Goal: Complete application form

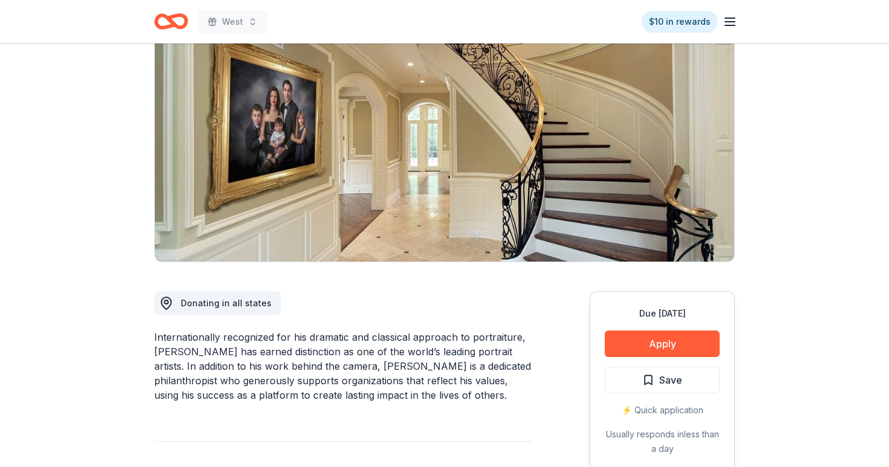
scroll to position [148, 0]
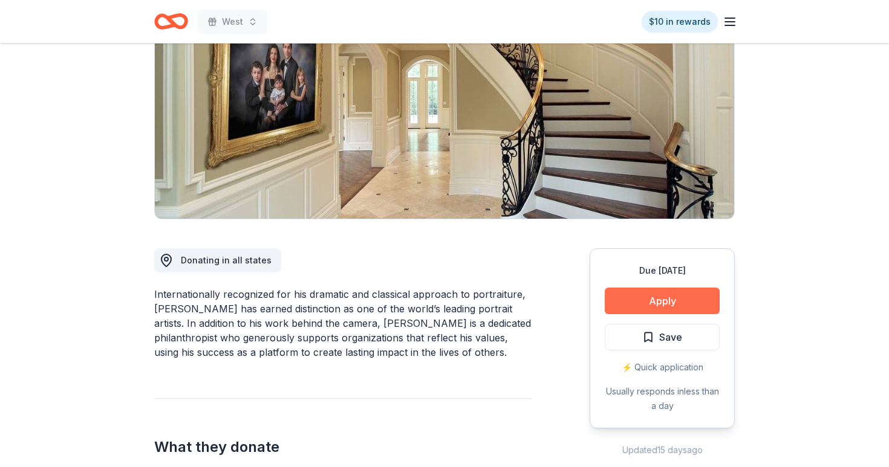
click at [647, 291] on button "Apply" at bounding box center [662, 301] width 115 height 27
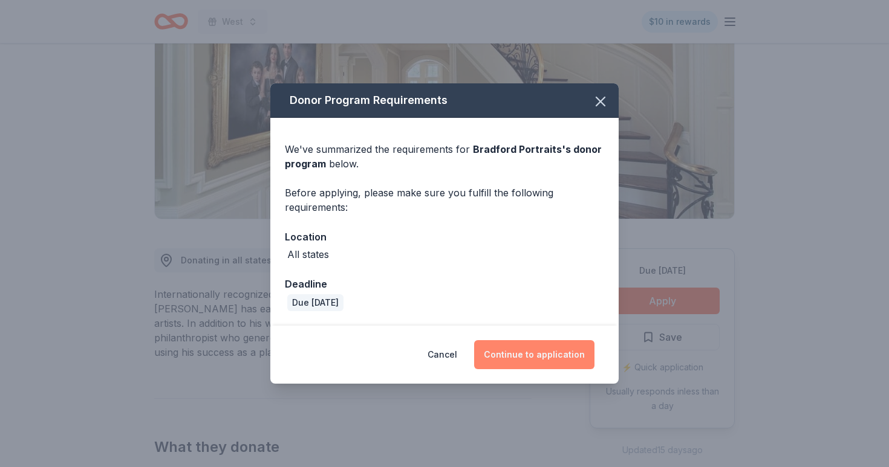
click at [510, 356] on button "Continue to application" at bounding box center [534, 354] width 120 height 29
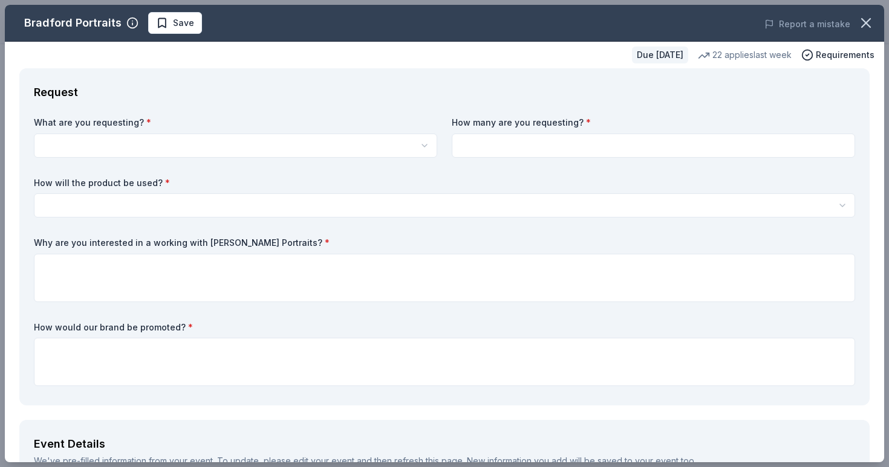
scroll to position [0, 0]
click at [313, 140] on html "West $10 in rewards Due [DATE] Share Bradford Portraits New 22 applies last wee…" at bounding box center [444, 233] width 889 height 467
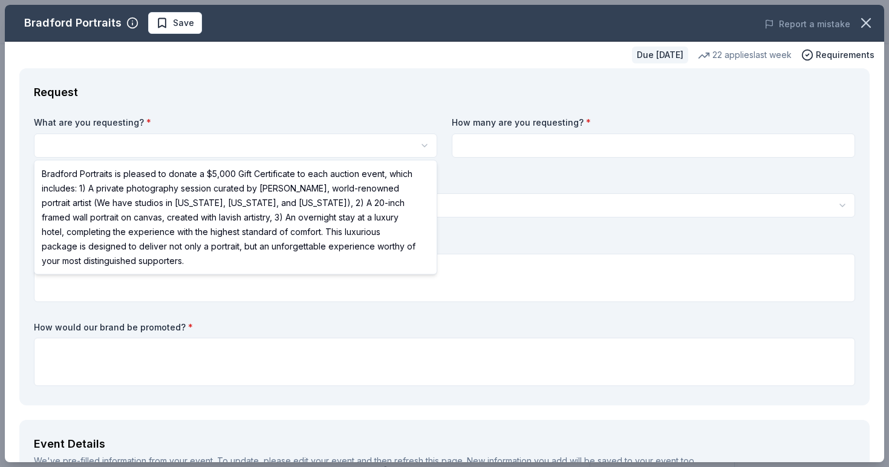
select select "Bradford Portraits is pleased to donate a $5,000 Gift Certificate to each aucti…"
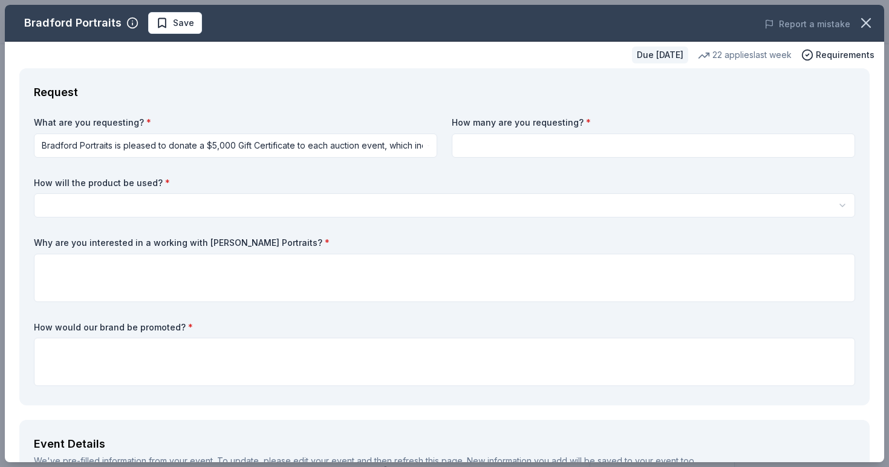
click at [470, 160] on div "What are you requesting? * Bradford Portraits is pleased to donate a $5,000 Gif…" at bounding box center [444, 254] width 821 height 274
click at [488, 138] on input at bounding box center [653, 146] width 403 height 24
type input "1"
click at [377, 201] on html "West $10 in rewards Due [DATE] Share Bradford Portraits New 22 applies last wee…" at bounding box center [444, 233] width 889 height 467
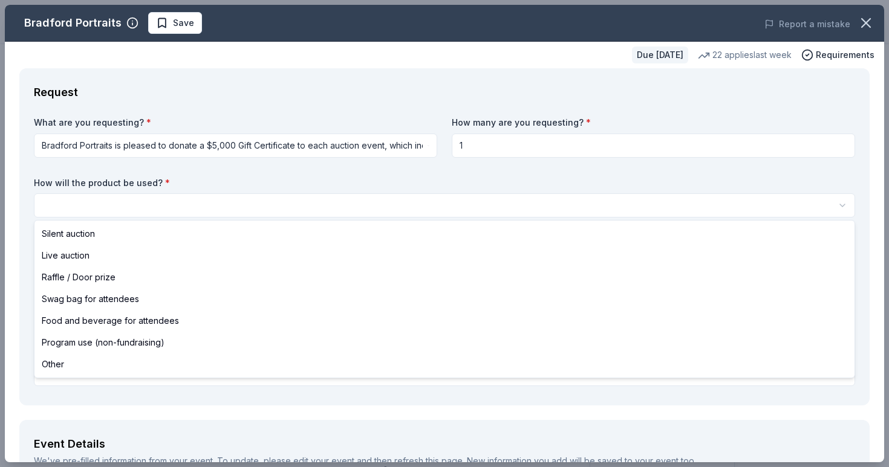
select select "swagBag"
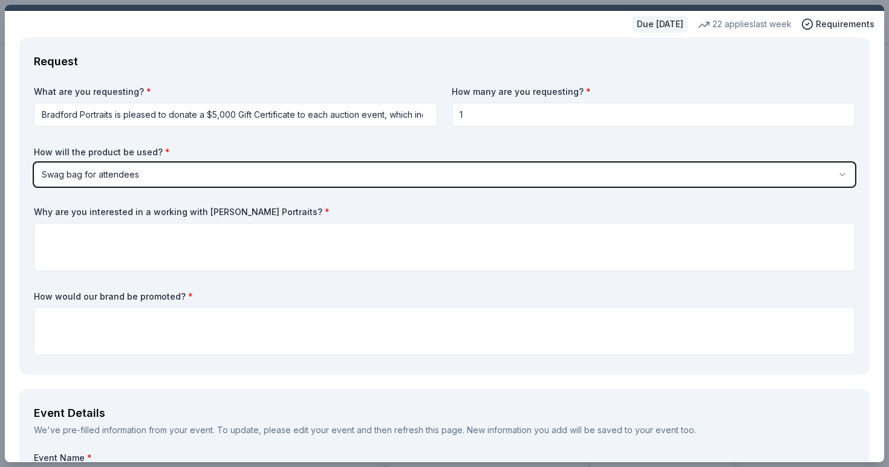
scroll to position [32, 0]
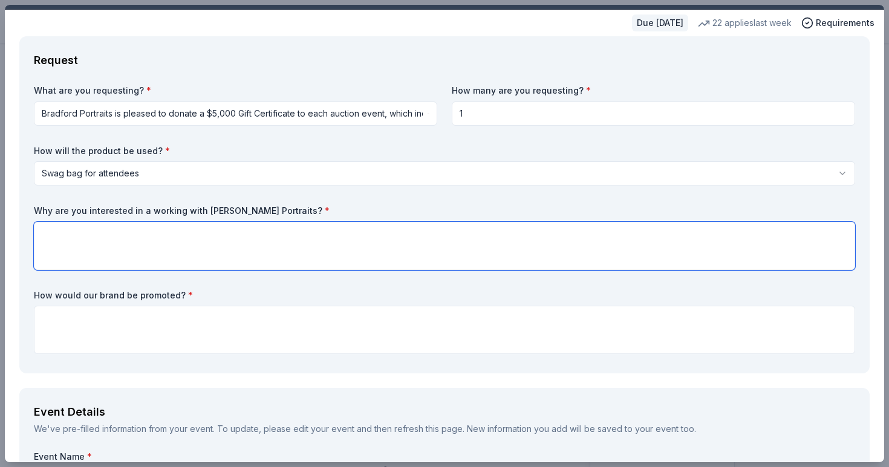
click at [303, 241] on textarea at bounding box center [444, 246] width 821 height 48
type textarea "Sample"
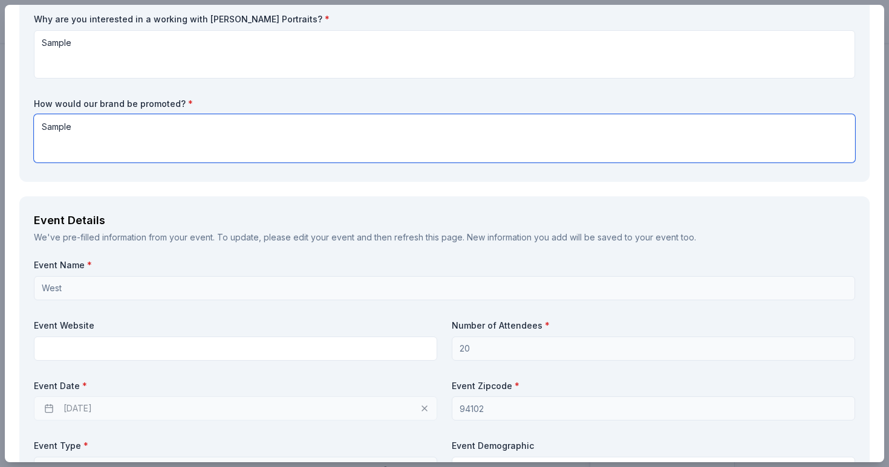
scroll to position [230, 0]
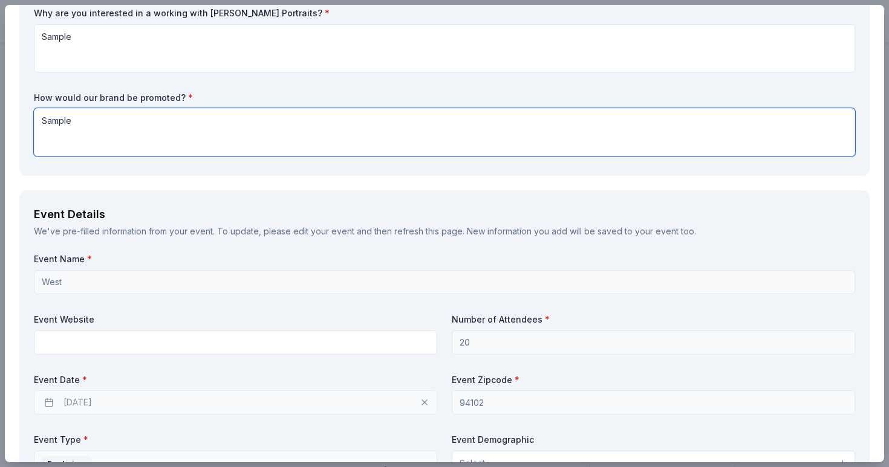
type textarea "Sample"
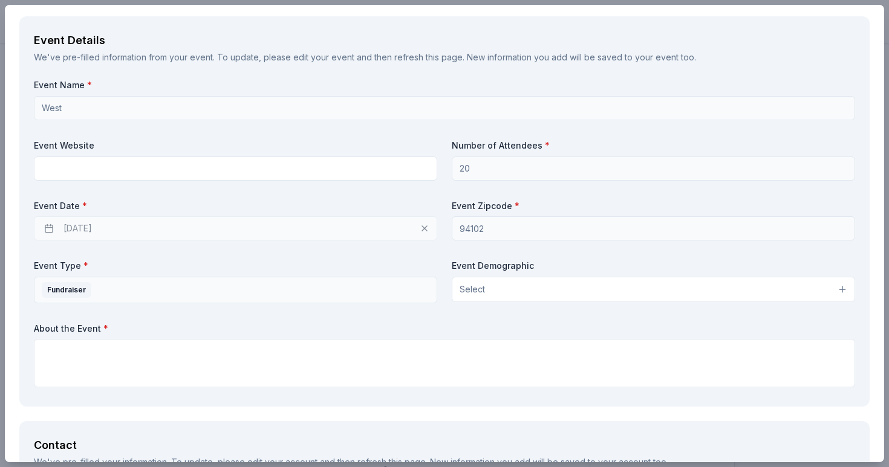
scroll to position [406, 0]
click at [519, 287] on button "Select" at bounding box center [653, 287] width 403 height 25
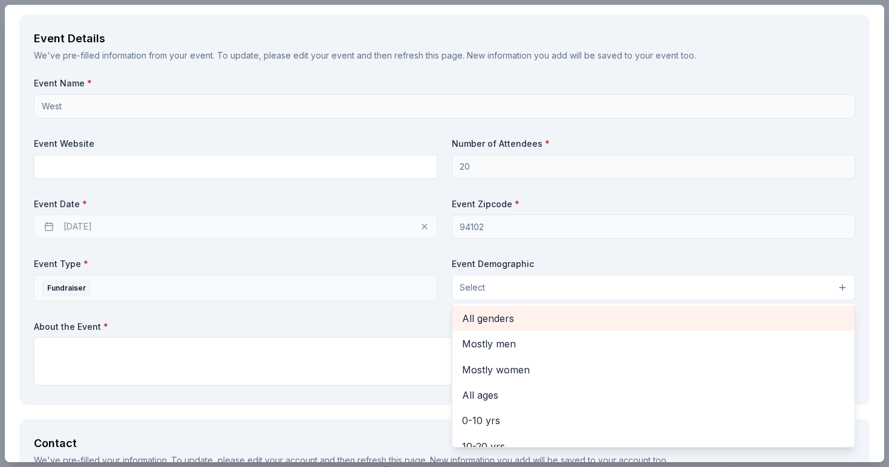
click at [543, 323] on span "All genders" at bounding box center [653, 319] width 383 height 16
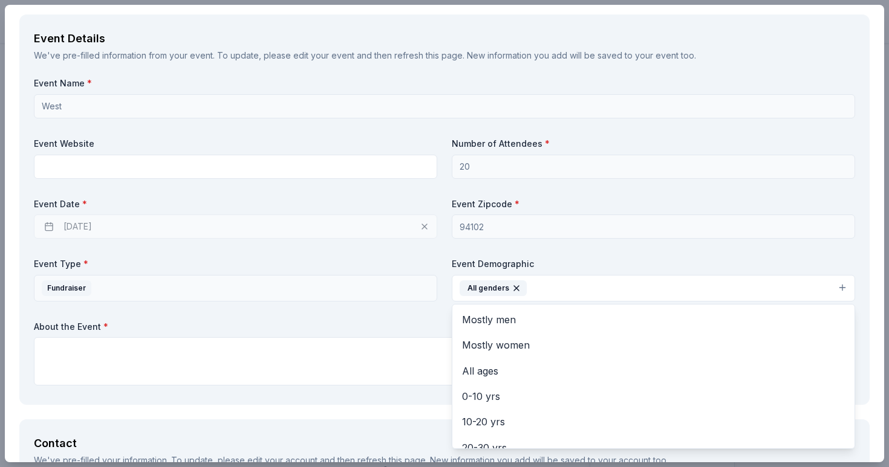
click at [519, 290] on icon "button" at bounding box center [516, 289] width 10 height 10
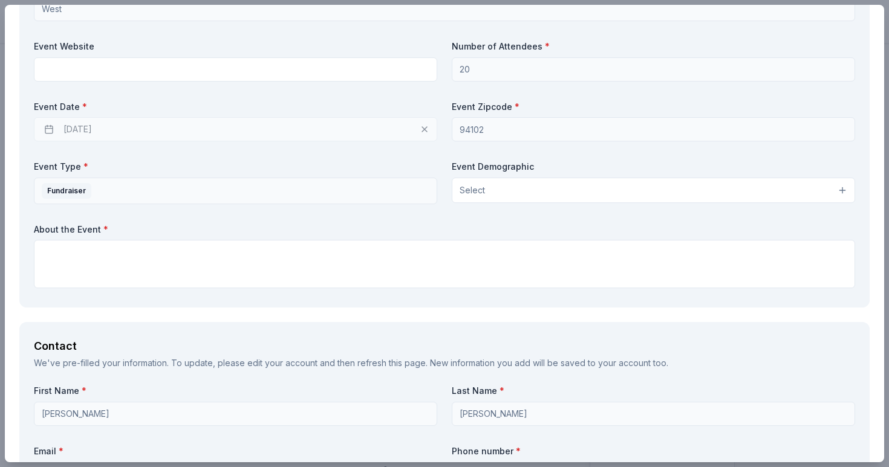
scroll to position [553, 0]
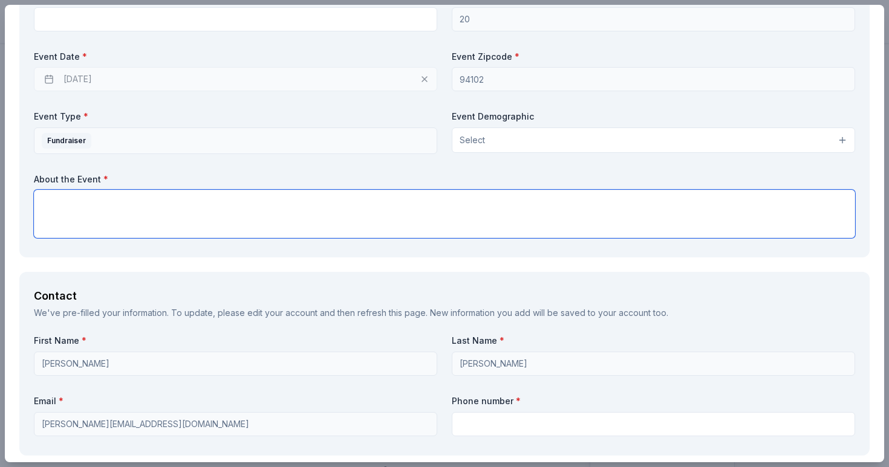
click at [267, 204] on textarea at bounding box center [444, 214] width 821 height 48
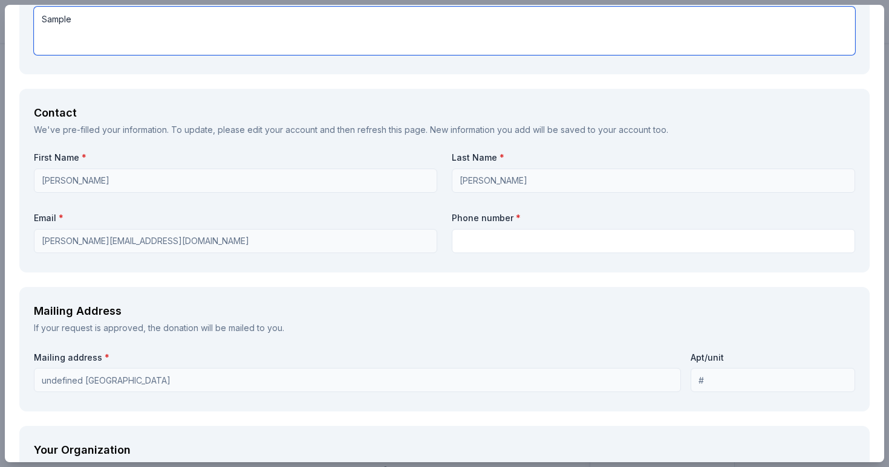
scroll to position [764, 0]
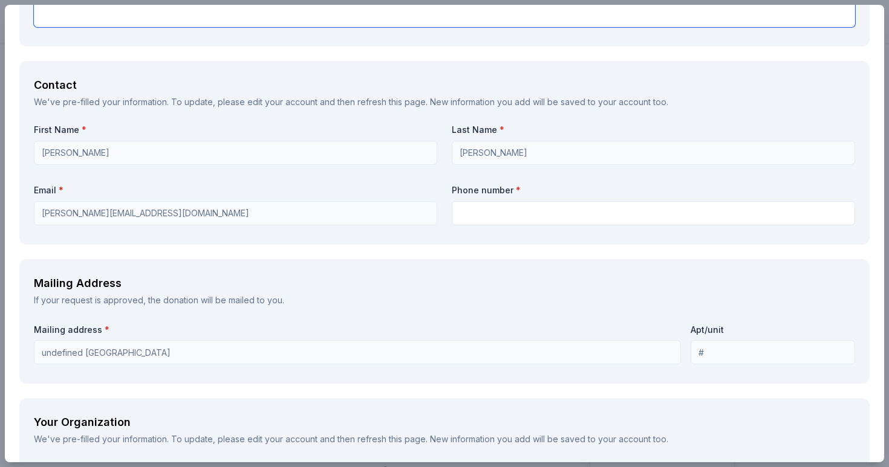
type textarea "Sample"
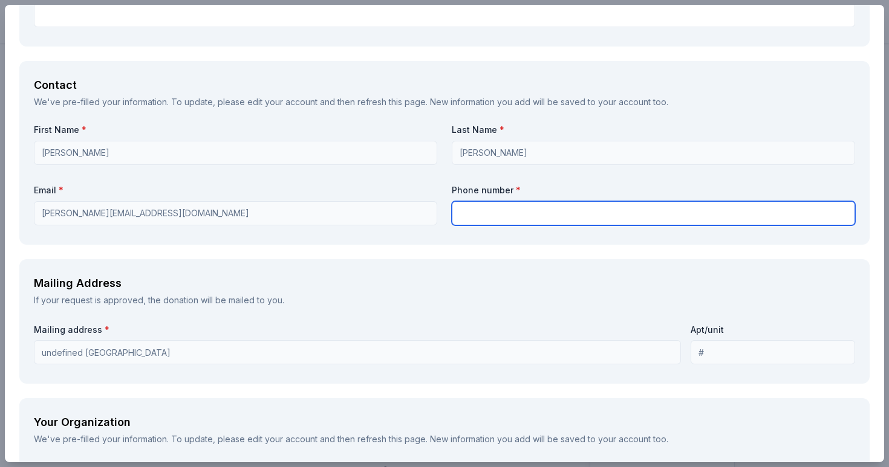
click at [537, 216] on input "text" at bounding box center [653, 213] width 403 height 24
type input "8509343609"
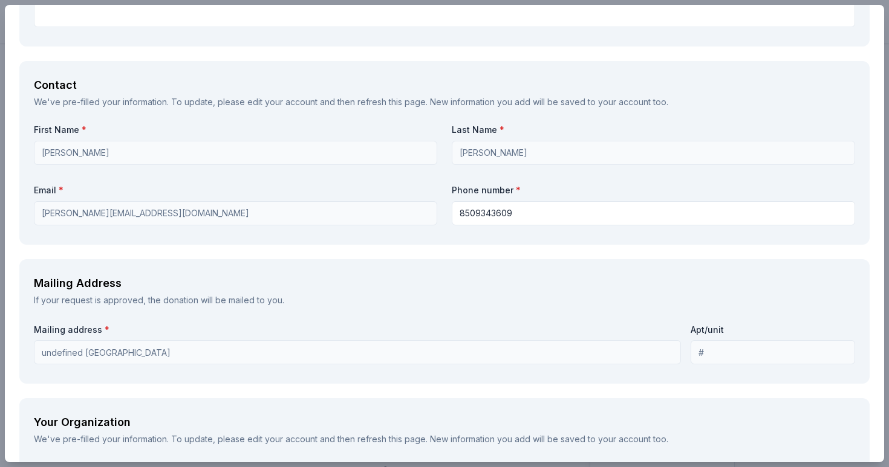
type input "Share O"
click at [533, 255] on div "Request What are you requesting? * Bradford Portraits is pleased to donate a $5…" at bounding box center [444, 234] width 879 height 1860
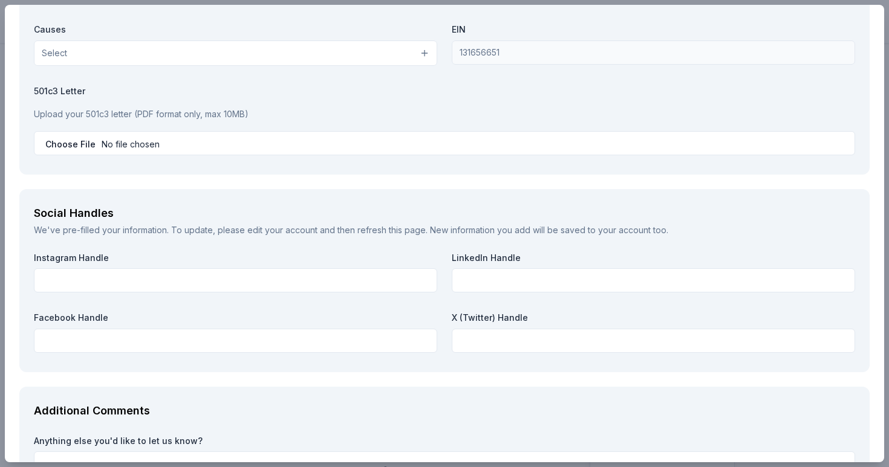
scroll to position [1347, 0]
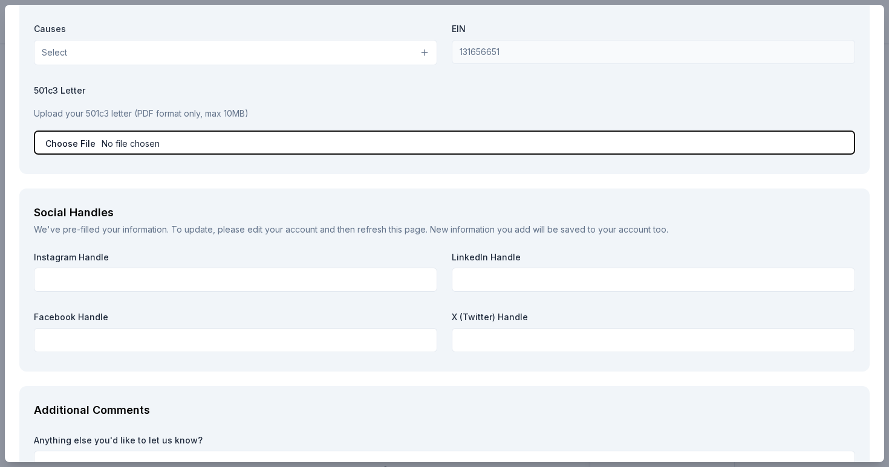
click at [122, 145] on input "file" at bounding box center [444, 143] width 821 height 24
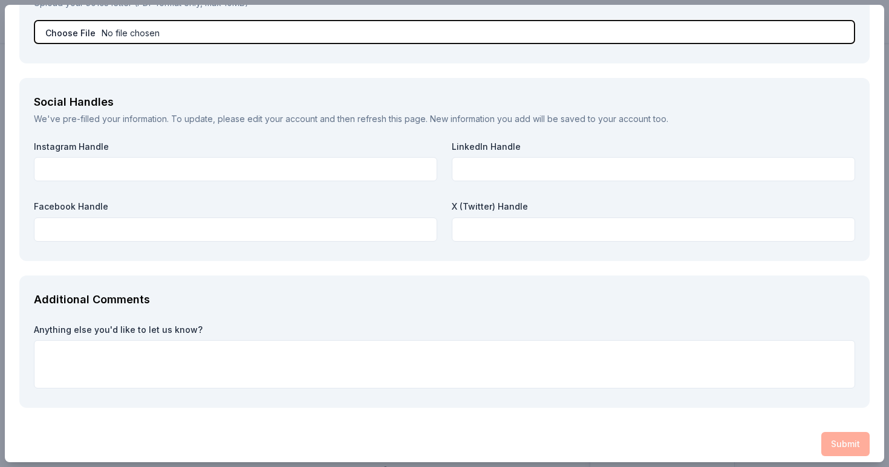
scroll to position [1466, 0]
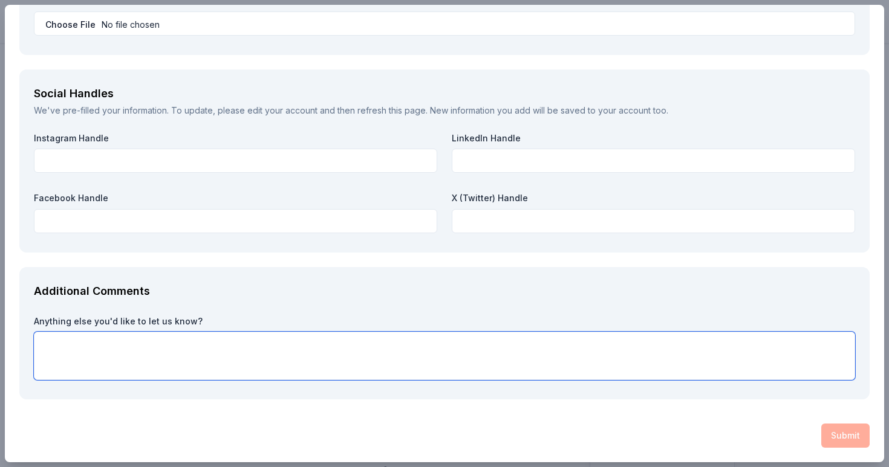
click at [433, 338] on textarea at bounding box center [444, 356] width 821 height 48
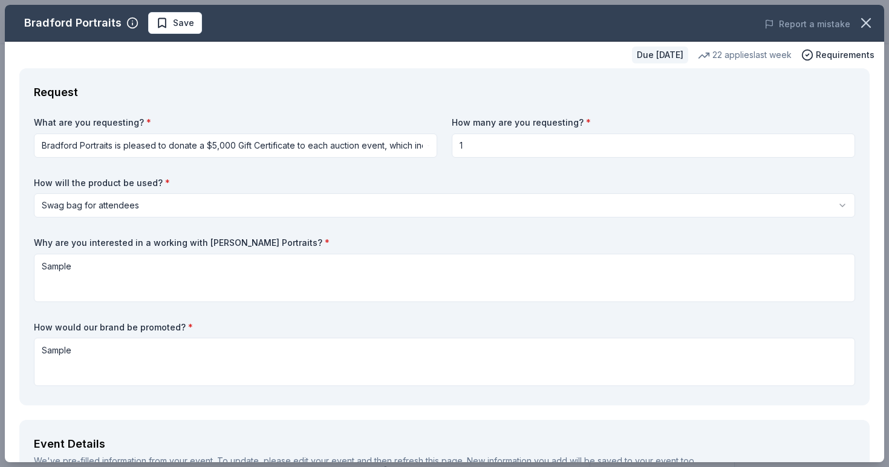
scroll to position [52, 0]
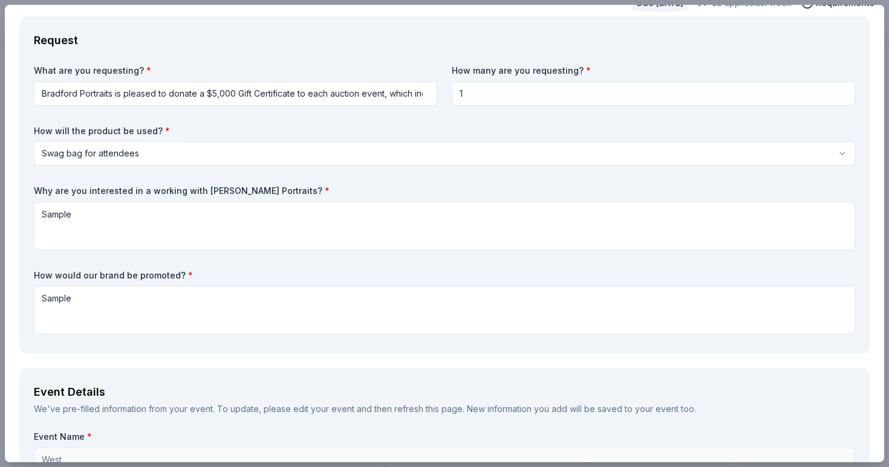
click at [600, 87] on input "1" at bounding box center [653, 94] width 403 height 24
click at [540, 187] on label "Why are you interested in a working with [PERSON_NAME] Portraits? *" at bounding box center [444, 191] width 821 height 12
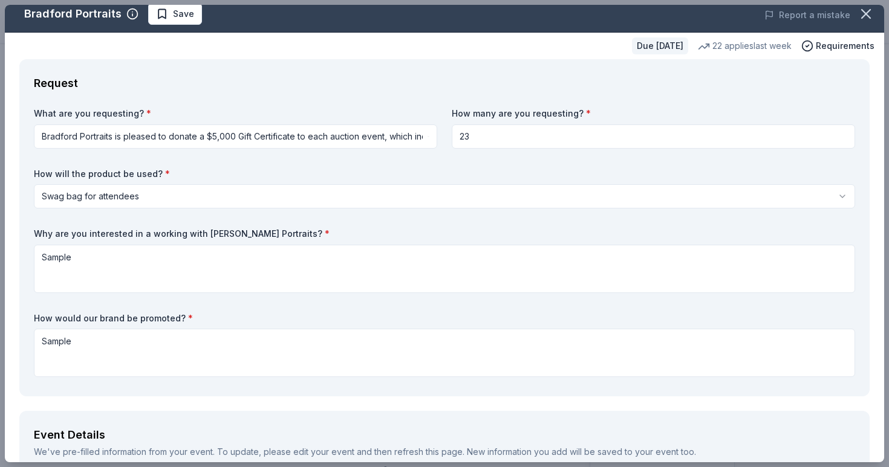
scroll to position [0, 0]
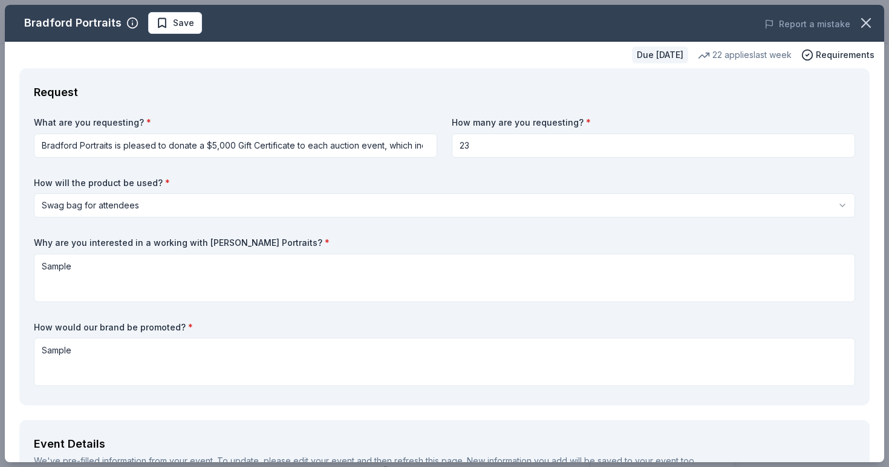
click at [519, 155] on input "23" at bounding box center [653, 146] width 403 height 24
type input "2"
type input "9"
type input "1"
click at [421, 103] on div "Request What are you requesting? * Bradford Portraits is pleased to donate a $5…" at bounding box center [444, 236] width 850 height 337
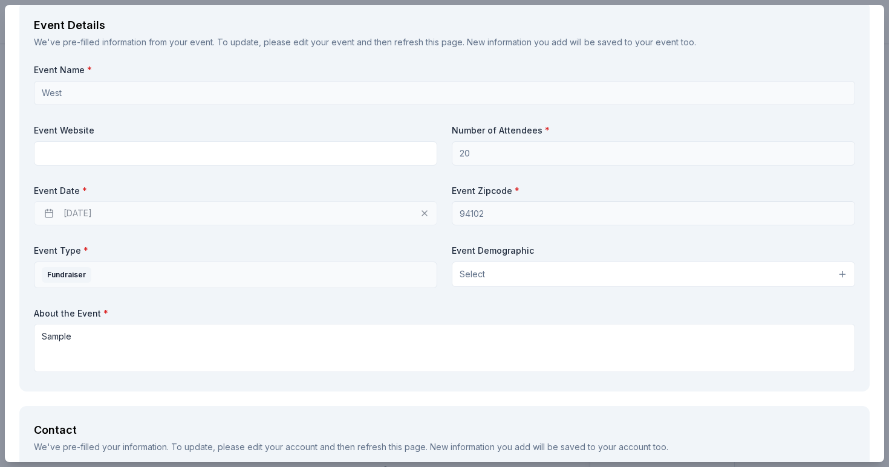
scroll to position [426, 0]
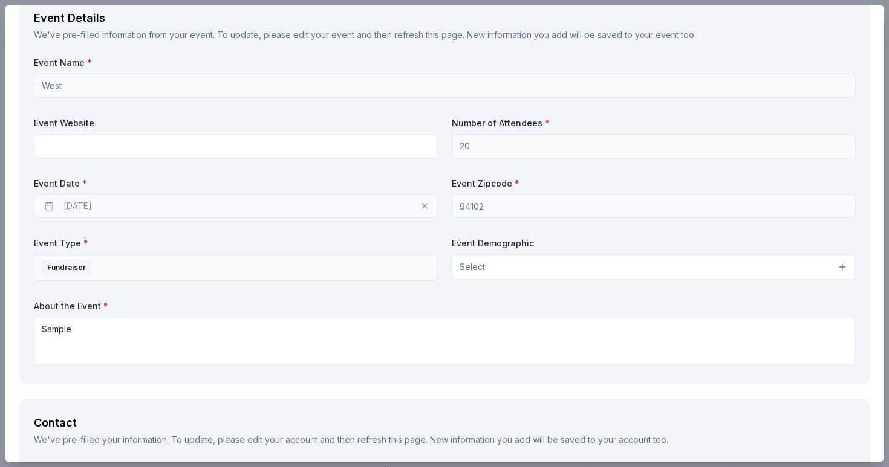
click at [461, 274] on button "Select" at bounding box center [653, 267] width 403 height 25
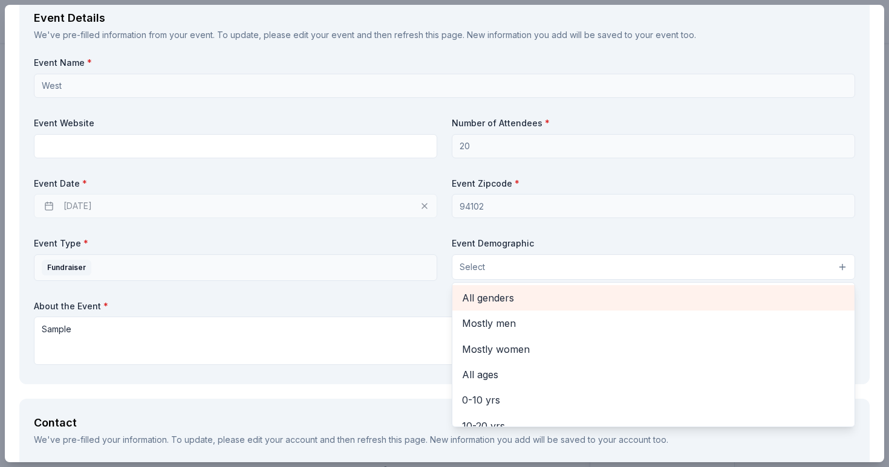
click at [478, 302] on span "All genders" at bounding box center [653, 298] width 383 height 16
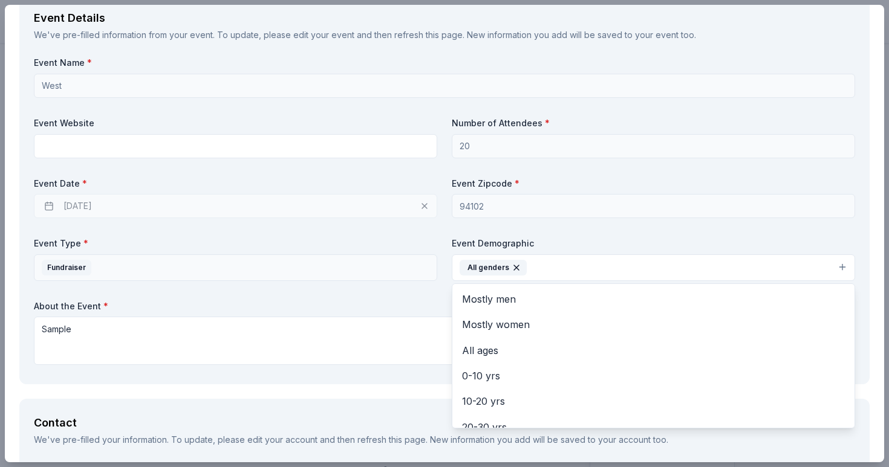
click at [410, 293] on div "Event Name * West Event Website Number of Attendees * 20 Event Date * [DATE] Ev…" at bounding box center [444, 213] width 821 height 313
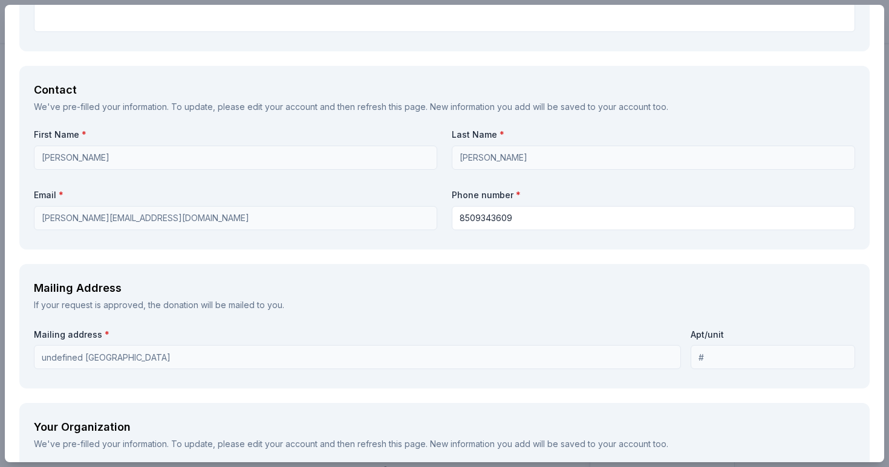
scroll to position [761, 0]
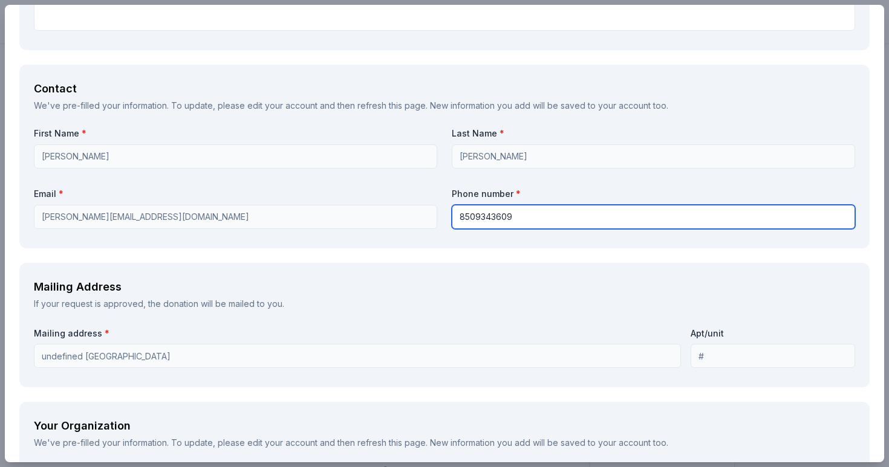
click at [475, 220] on input "8509343609" at bounding box center [653, 217] width 403 height 24
click at [495, 219] on input "850-9343609" at bounding box center [653, 217] width 403 height 24
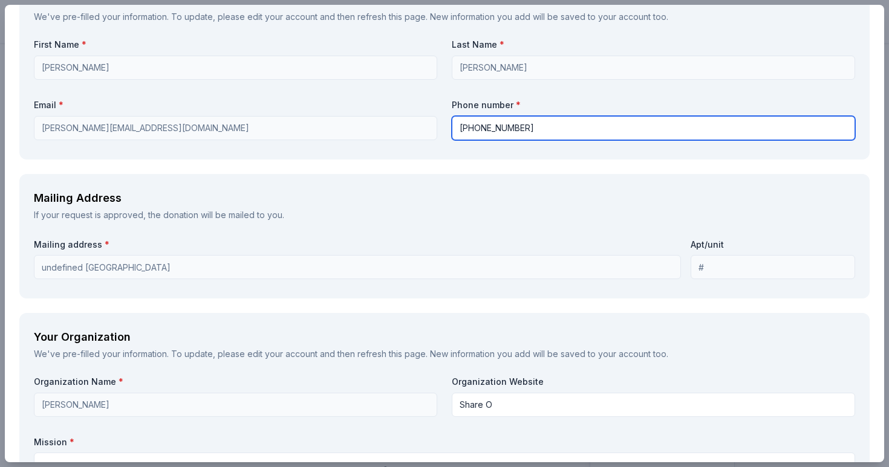
type input "[PHONE_NUMBER]"
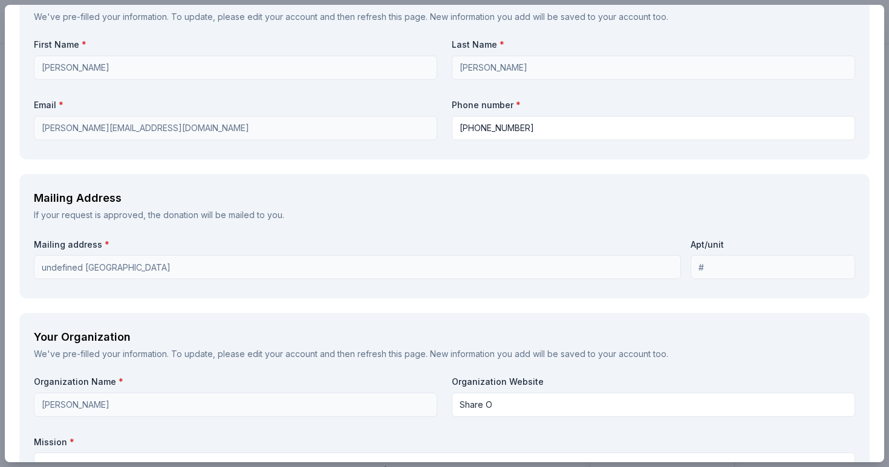
click at [490, 221] on div "If your request is approved, the donation will be mailed to you." at bounding box center [444, 215] width 821 height 15
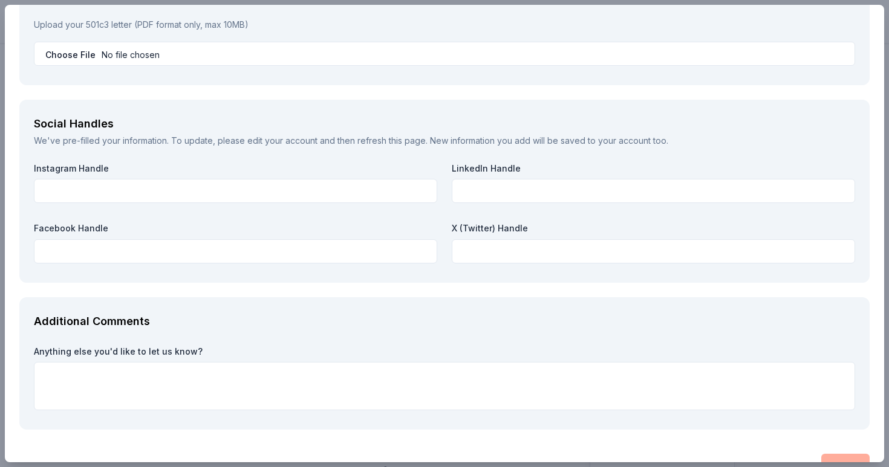
scroll to position [1466, 0]
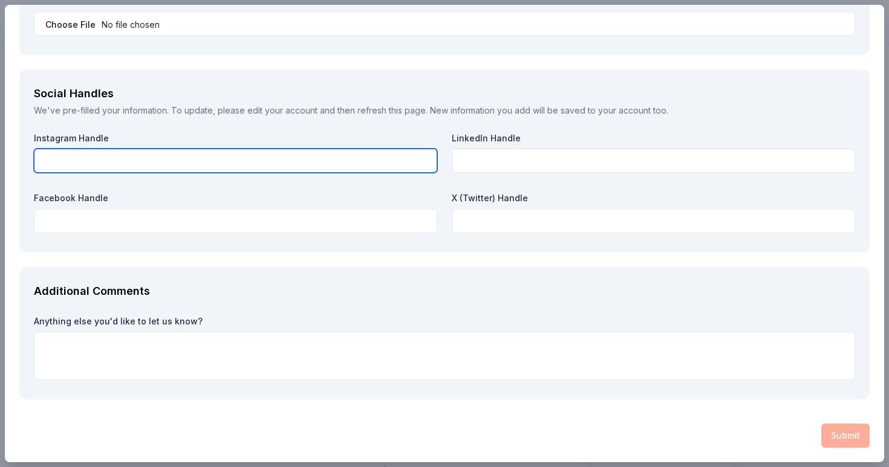
click at [333, 161] on input "text" at bounding box center [235, 161] width 403 height 24
drag, startPoint x: 289, startPoint y: 161, endPoint x: 2, endPoint y: 137, distance: 287.6
click at [4, 138] on div "Bradford Portraits Save Report a mistake Due [DATE] 22 applies last week Requir…" at bounding box center [444, 233] width 889 height 467
type input "[DOMAIN_NAME]"
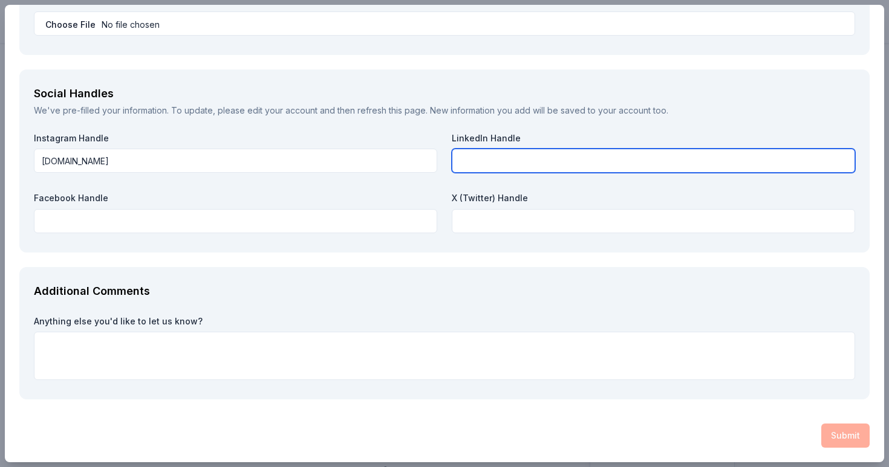
click at [508, 169] on input "text" at bounding box center [653, 161] width 403 height 24
paste input "[DOMAIN_NAME]"
type input "[DOMAIN_NAME]"
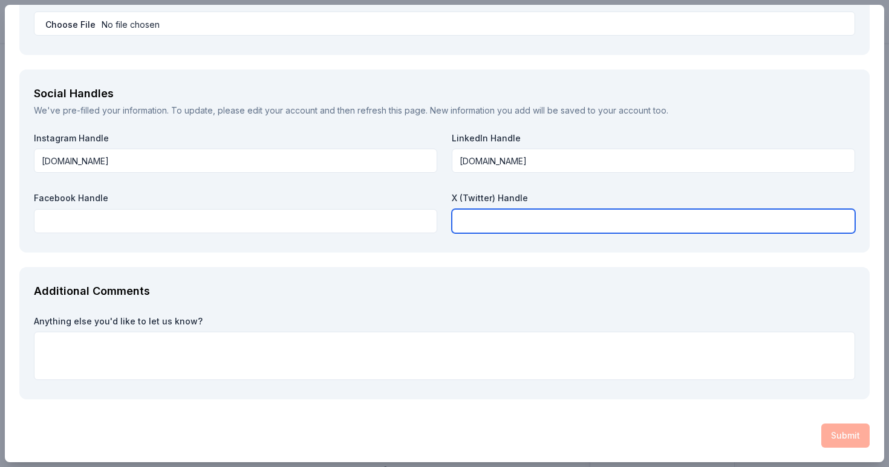
click at [507, 221] on input "text" at bounding box center [653, 221] width 403 height 24
paste input "[DOMAIN_NAME]"
type input "[DOMAIN_NAME]"
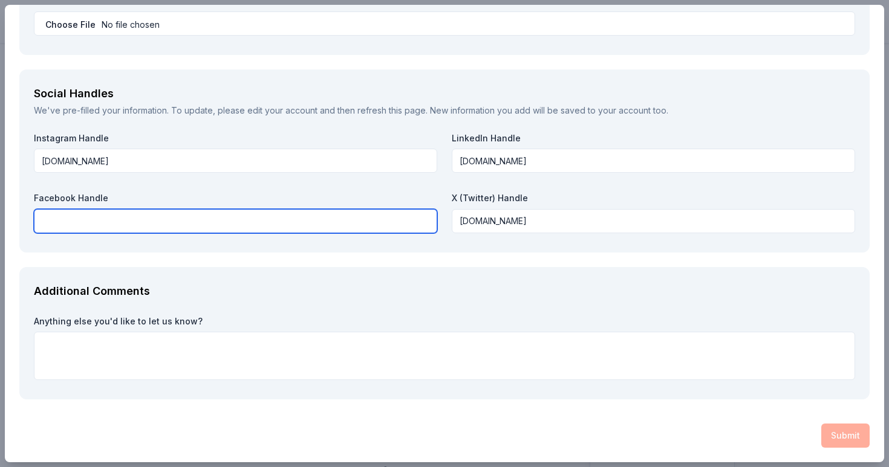
click at [368, 224] on input "text" at bounding box center [235, 221] width 403 height 24
paste input "[DOMAIN_NAME]"
type input "[DOMAIN_NAME]"
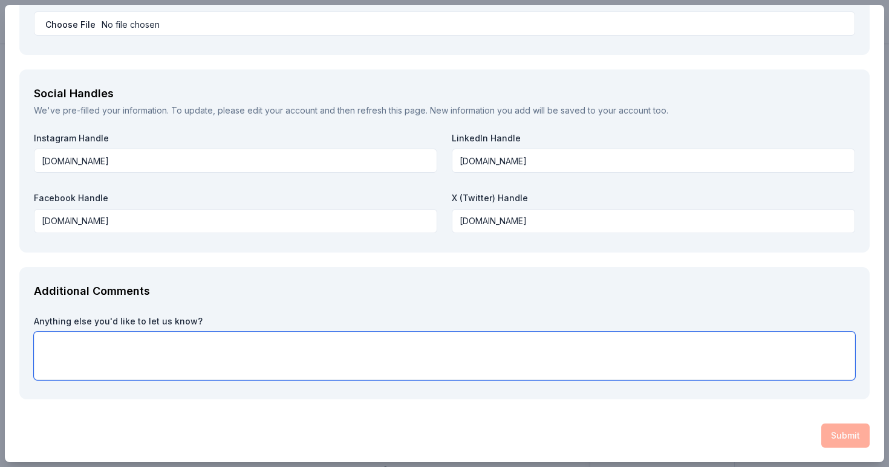
click at [357, 367] on textarea at bounding box center [444, 356] width 821 height 48
paste textarea "[DOMAIN_NAME]"
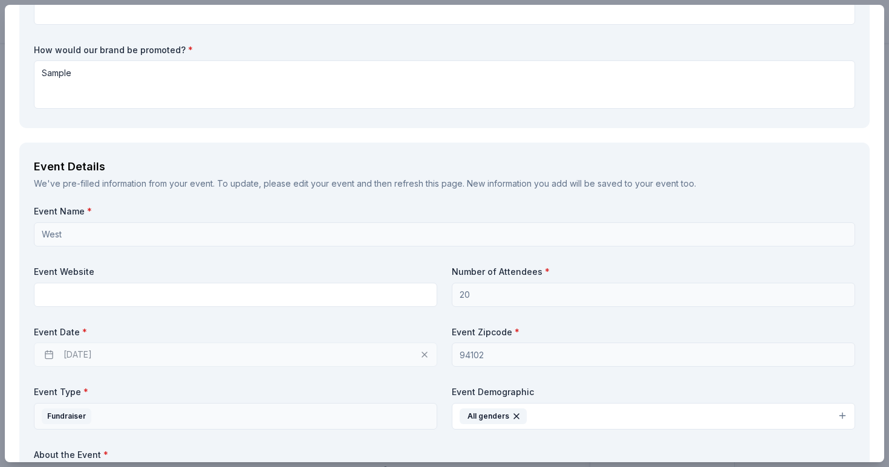
scroll to position [0, 0]
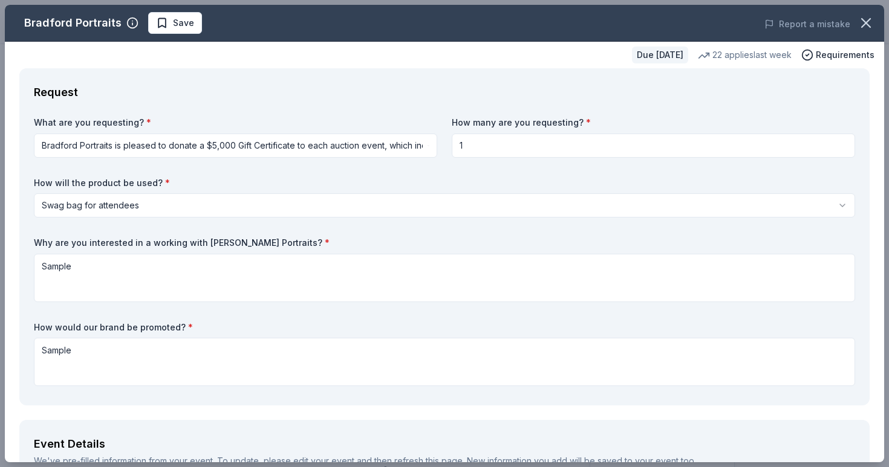
type textarea "[DOMAIN_NAME]"
click at [849, 92] on div "Request" at bounding box center [444, 92] width 821 height 19
click at [839, 56] on span "Requirements" at bounding box center [845, 55] width 59 height 15
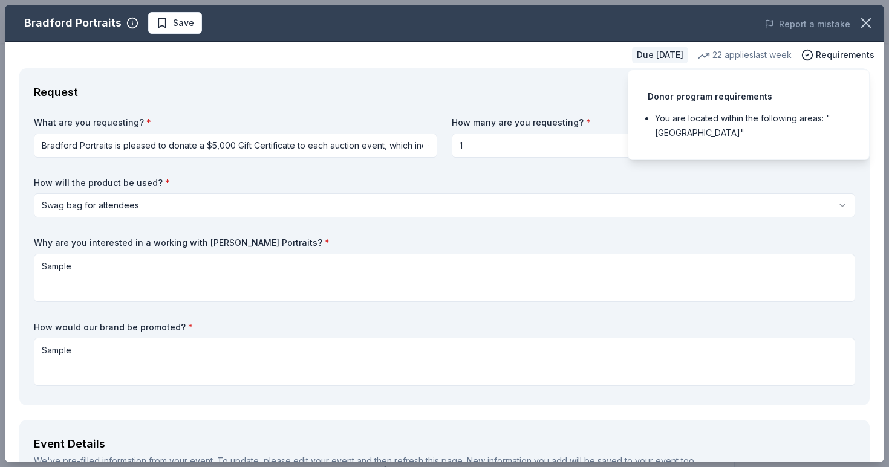
click at [735, 118] on li "You are located within the following areas: "[GEOGRAPHIC_DATA]"" at bounding box center [752, 125] width 195 height 29
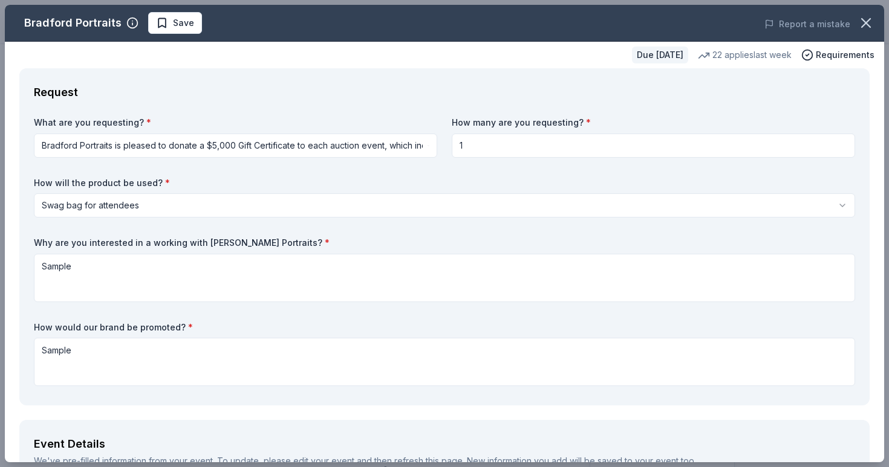
click at [559, 81] on div "Request What are you requesting? * Bradford Portraits is pleased to donate a $5…" at bounding box center [444, 236] width 850 height 337
click at [346, 146] on html "West $10 in rewards Due [DATE] Share Bradford Portraits New 22 applies last wee…" at bounding box center [444, 233] width 889 height 467
click at [382, 202] on html "West $10 in rewards Due [DATE] Share Bradford Portraits New 22 applies last wee…" at bounding box center [444, 233] width 889 height 467
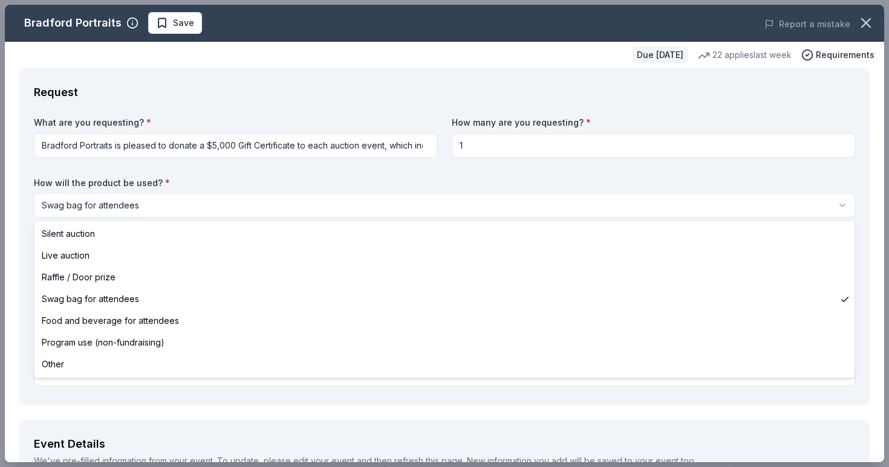
select select "silentAuction"
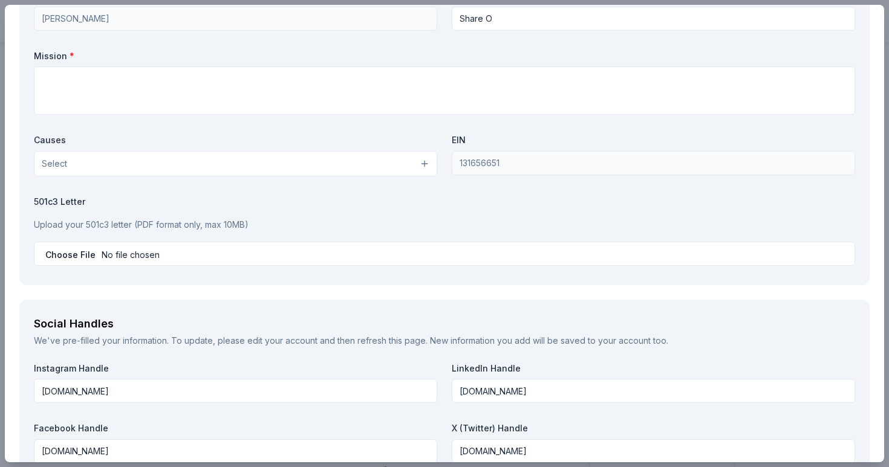
scroll to position [1186, 0]
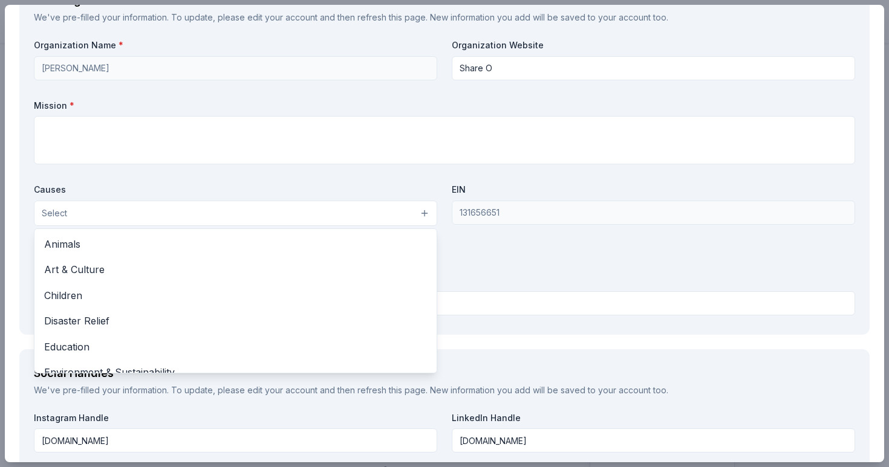
click at [427, 210] on button "Select" at bounding box center [235, 213] width 403 height 25
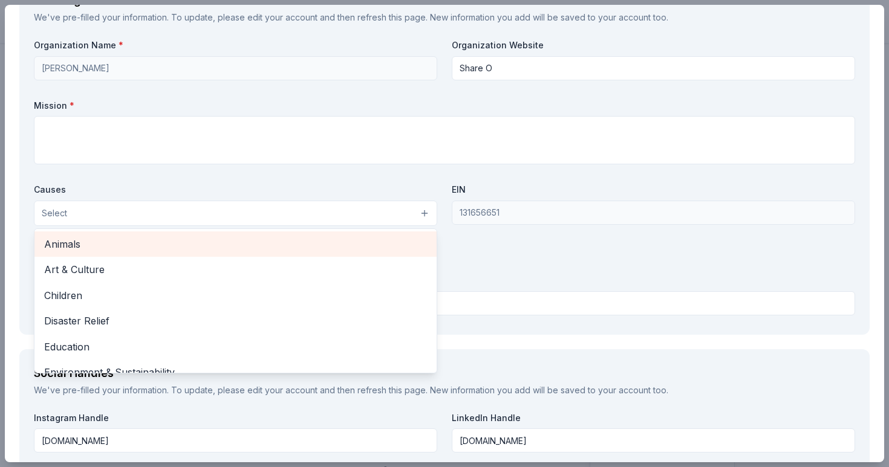
click at [373, 255] on div "Animals" at bounding box center [235, 244] width 402 height 25
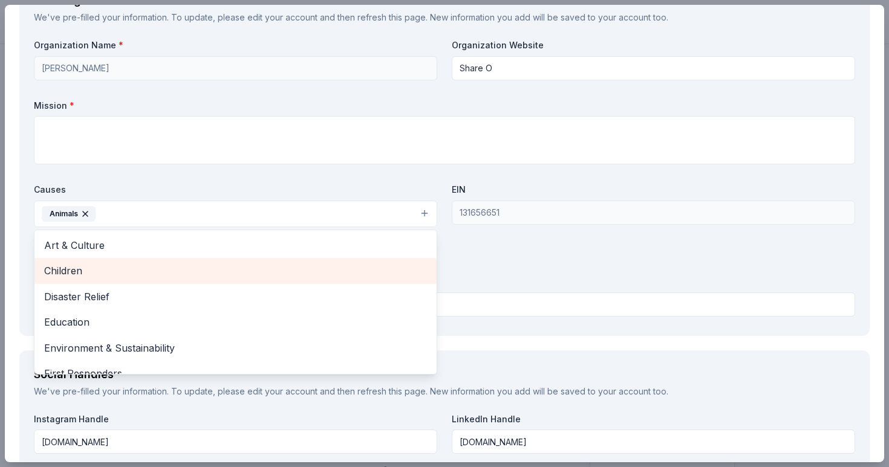
click at [378, 279] on div "Children" at bounding box center [235, 270] width 402 height 25
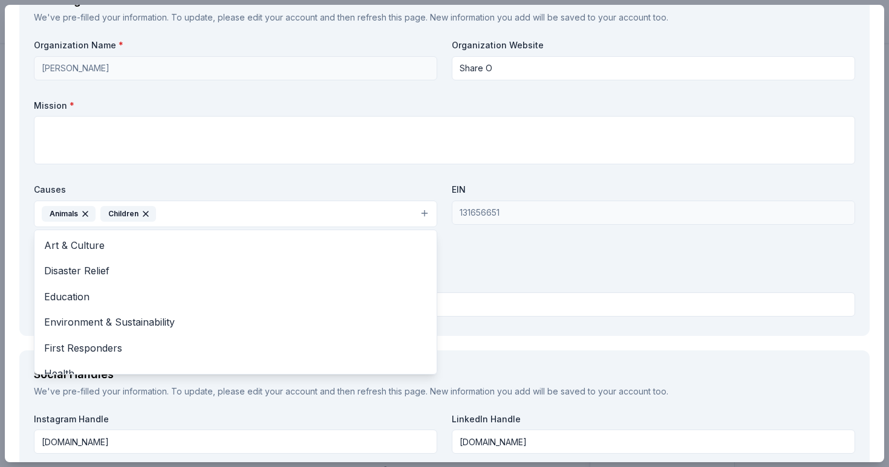
click at [417, 176] on div "Organization Name * [PERSON_NAME] Organization Website Share O Mission * Causes…" at bounding box center [444, 180] width 821 height 282
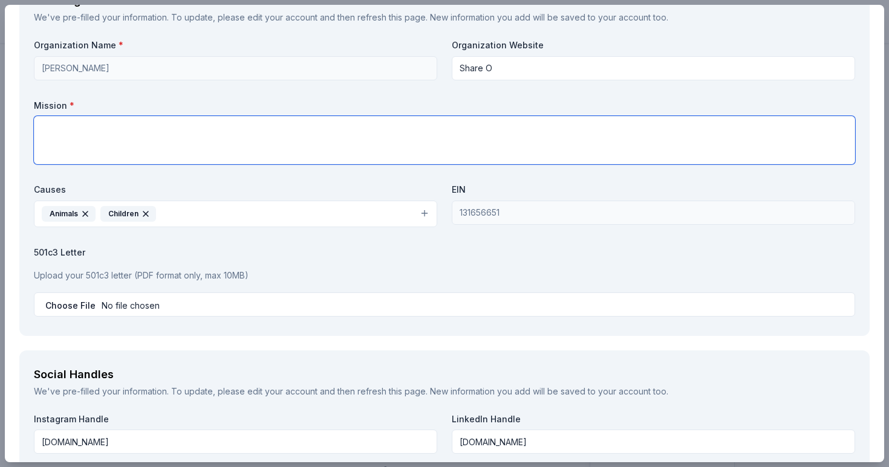
click at [414, 134] on textarea at bounding box center [444, 140] width 821 height 48
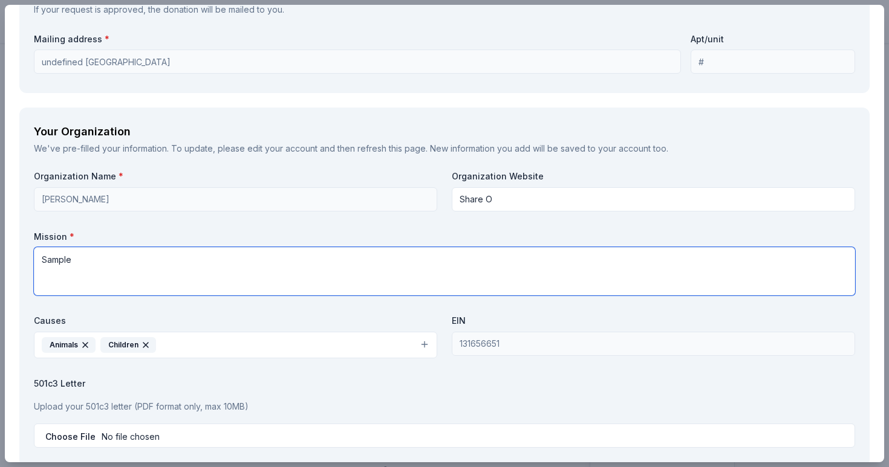
scroll to position [1071, 0]
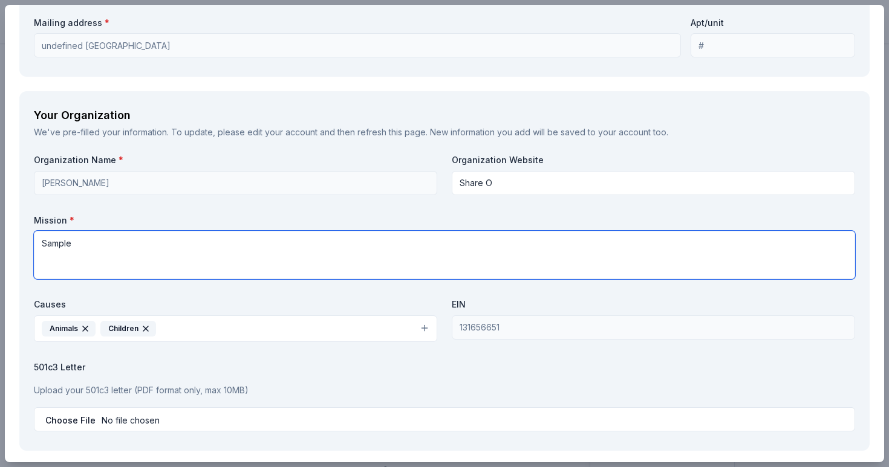
type textarea "Sample"
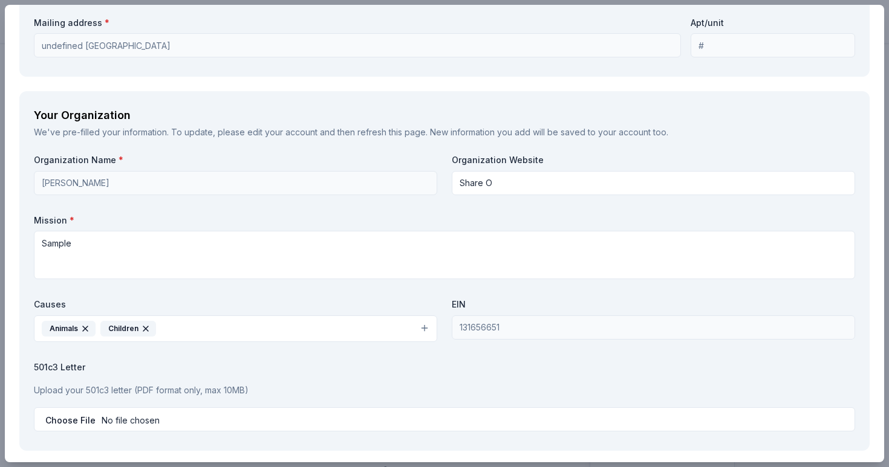
click at [423, 221] on label "Mission *" at bounding box center [444, 221] width 821 height 12
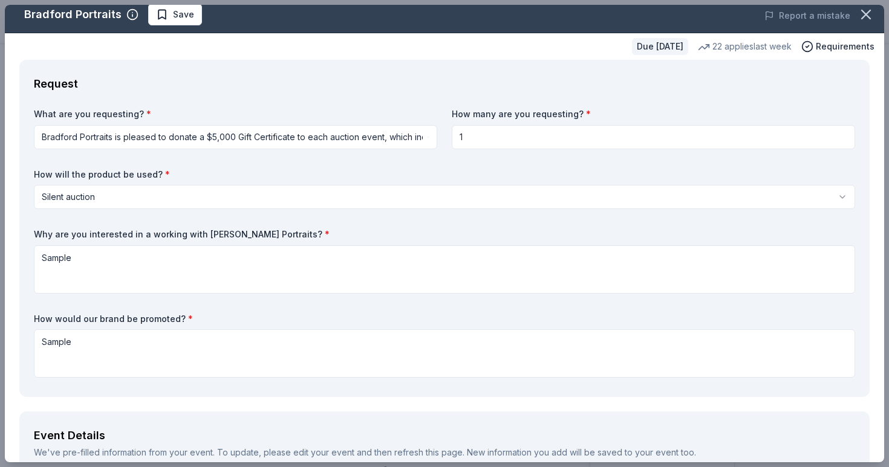
scroll to position [0, 0]
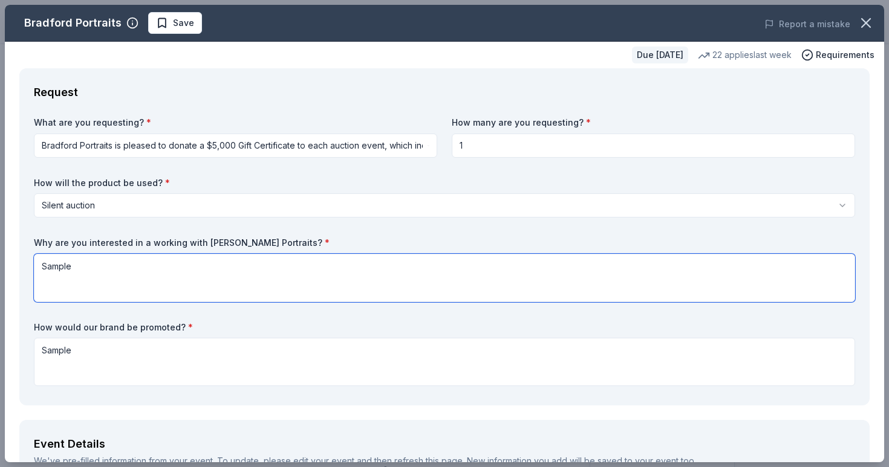
click at [334, 257] on textarea "Sample" at bounding box center [444, 278] width 821 height 48
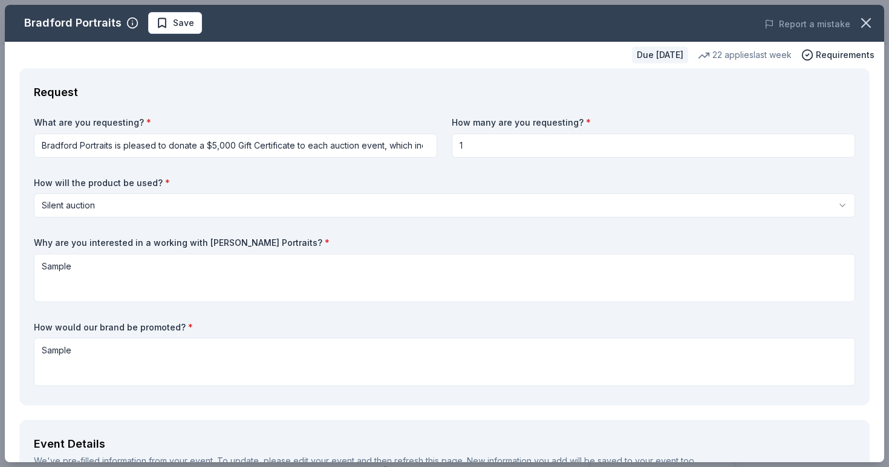
click at [379, 317] on div "What are you requesting? * Bradford Portraits is pleased to donate a $5,000 Gif…" at bounding box center [444, 254] width 821 height 274
click at [363, 175] on div "What are you requesting? * Bradford Portraits is pleased to donate a $5,000 Gif…" at bounding box center [444, 254] width 821 height 274
